Goal: Download file/media

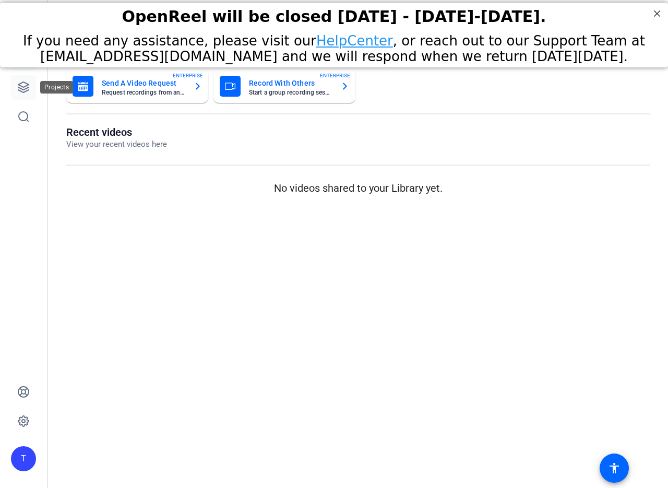
click at [24, 89] on icon at bounding box center [23, 87] width 10 height 10
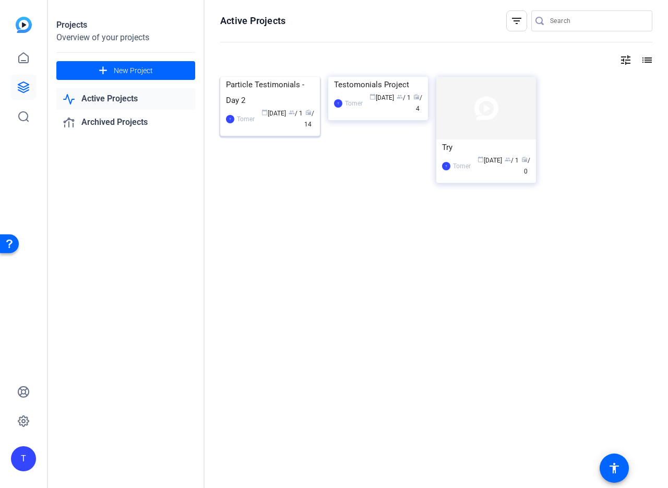
click at [266, 77] on img at bounding box center [270, 77] width 100 height 0
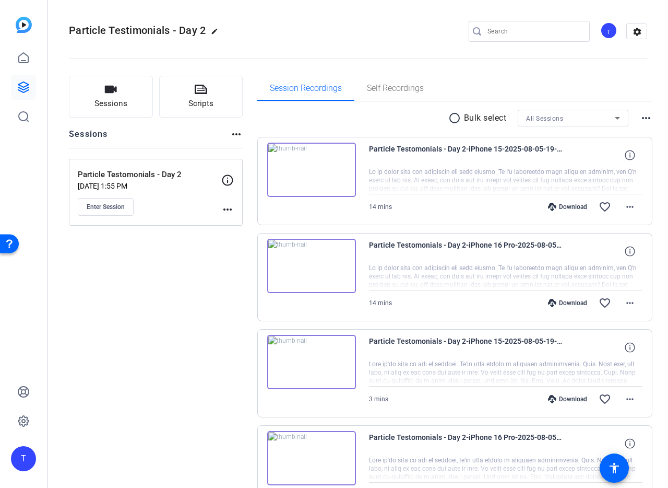
click at [568, 207] on div "Download" at bounding box center [568, 207] width 50 height 8
click at [561, 302] on div "Download" at bounding box center [568, 303] width 50 height 8
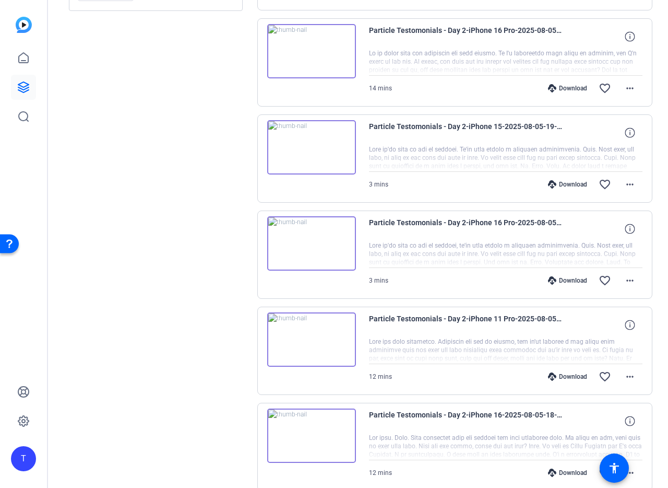
scroll to position [268, 0]
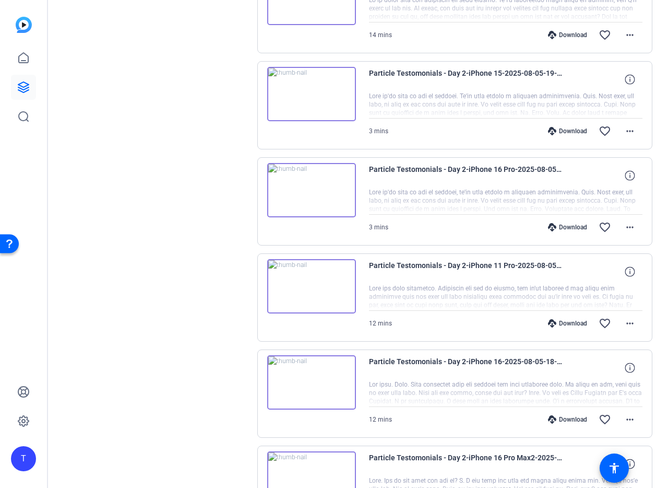
click at [564, 133] on div "Download" at bounding box center [568, 131] width 50 height 8
click at [561, 223] on div "Download" at bounding box center [568, 227] width 50 height 8
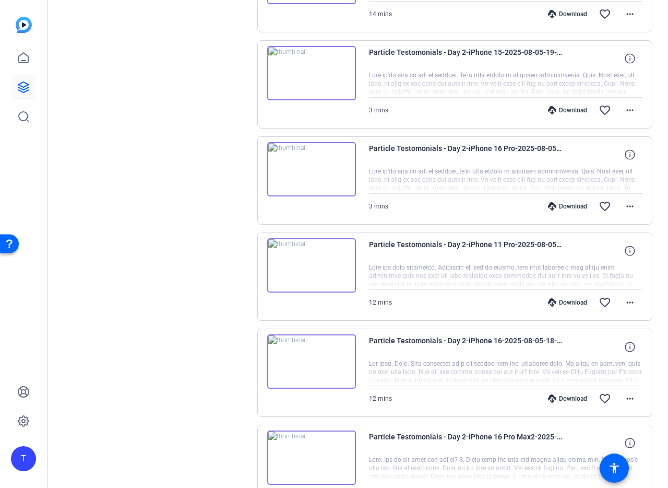
click at [568, 300] on div "Download" at bounding box center [568, 302] width 50 height 8
click at [557, 397] on div "Download" at bounding box center [568, 398] width 50 height 8
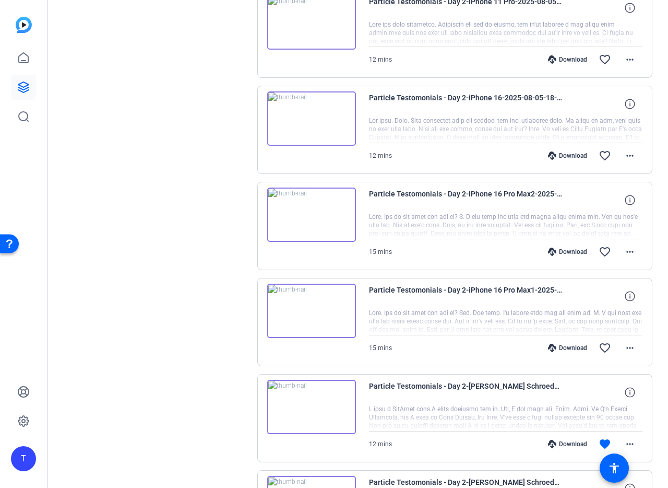
scroll to position [150, 0]
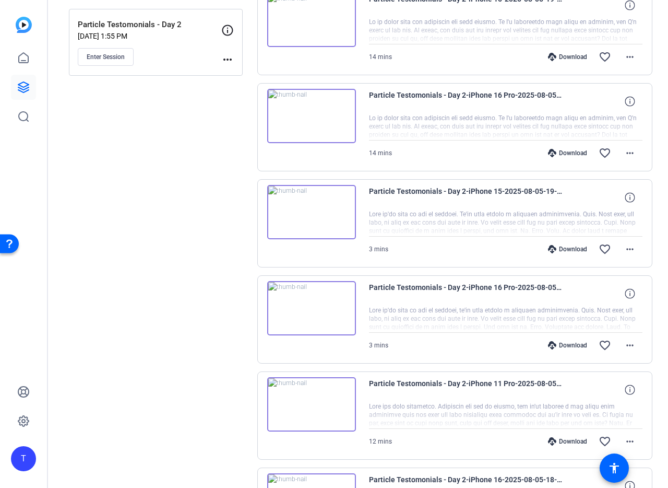
click at [163, 164] on div "Sessions Scripts Sessions more_horiz Particle Testomonials - Day 2 Aug 04, 2025…" at bounding box center [156, 459] width 174 height 1066
